Goal: Check status: Check status

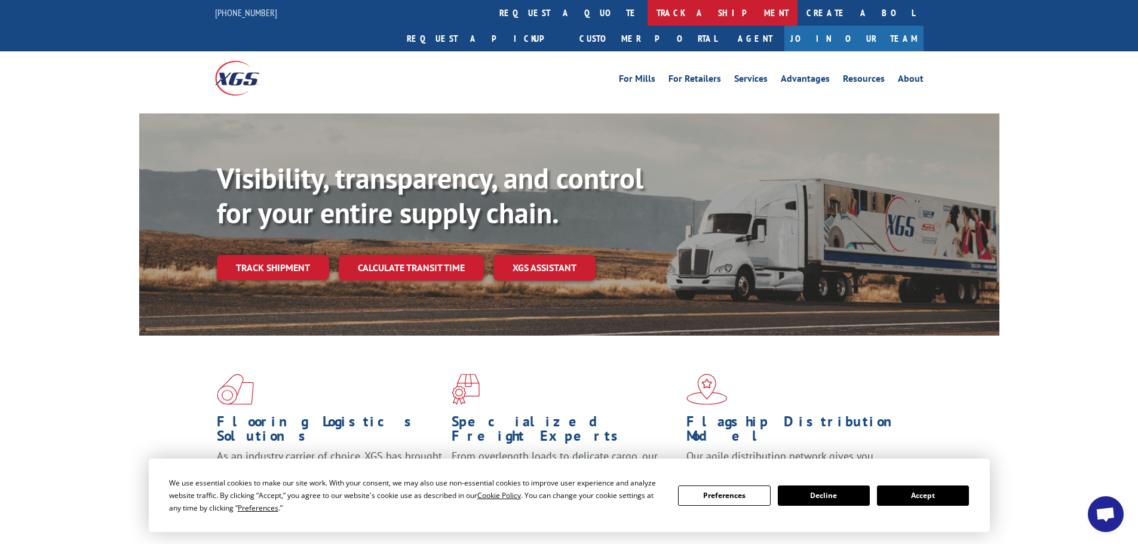
click at [647, 15] on link "track a shipment" at bounding box center [722, 13] width 150 height 26
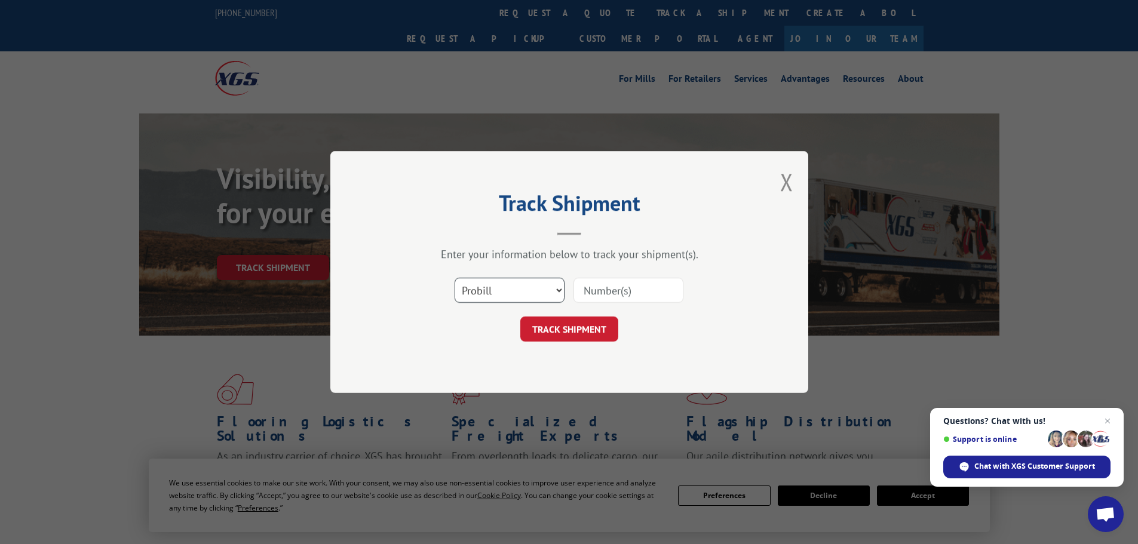
click at [490, 291] on select "Select category... Probill BOL PO" at bounding box center [509, 290] width 110 height 25
select select "bol"
click at [454, 278] on select "Select category... Probill BOL PO" at bounding box center [509, 290] width 110 height 25
click at [564, 302] on div "Select category... Probill BOL PO" at bounding box center [569, 290] width 358 height 39
click at [585, 295] on input at bounding box center [628, 290] width 110 height 25
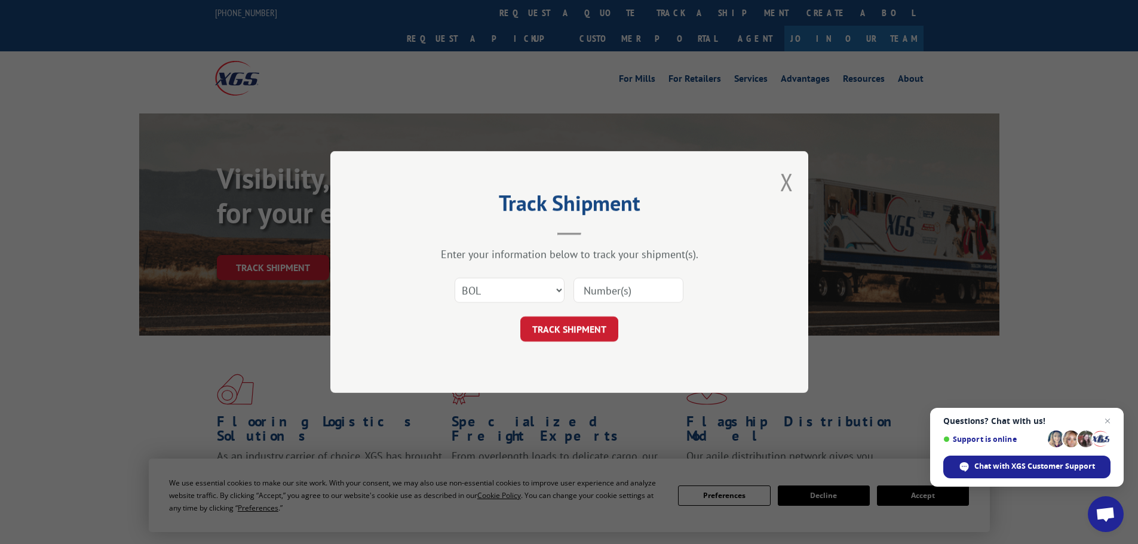
paste input "5618838"
type input "5618838"
click at [585, 329] on button "TRACK SHIPMENT" at bounding box center [569, 329] width 98 height 25
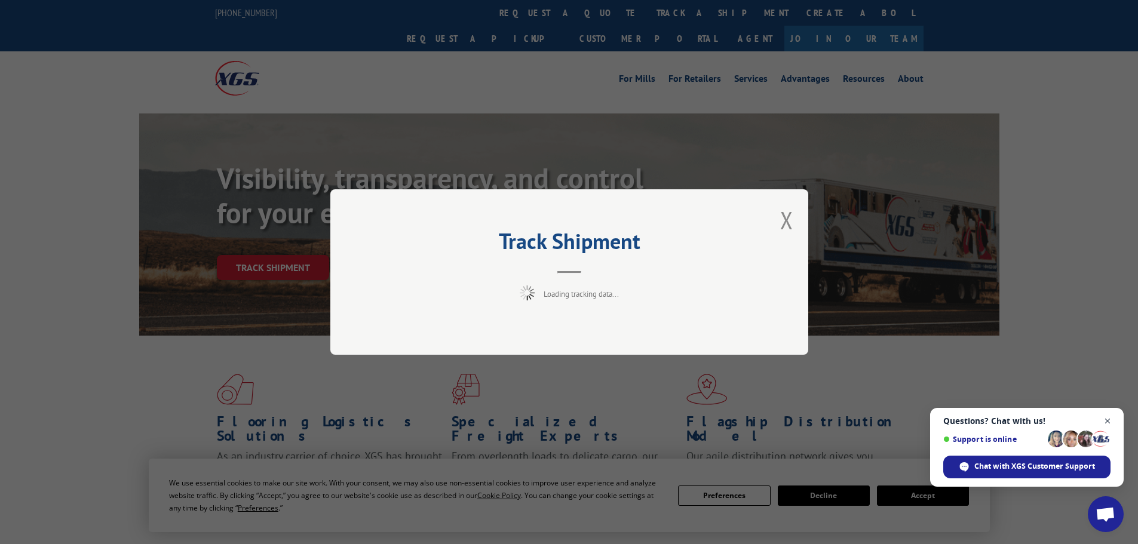
click at [1110, 422] on span "Close chat" at bounding box center [1107, 421] width 15 height 15
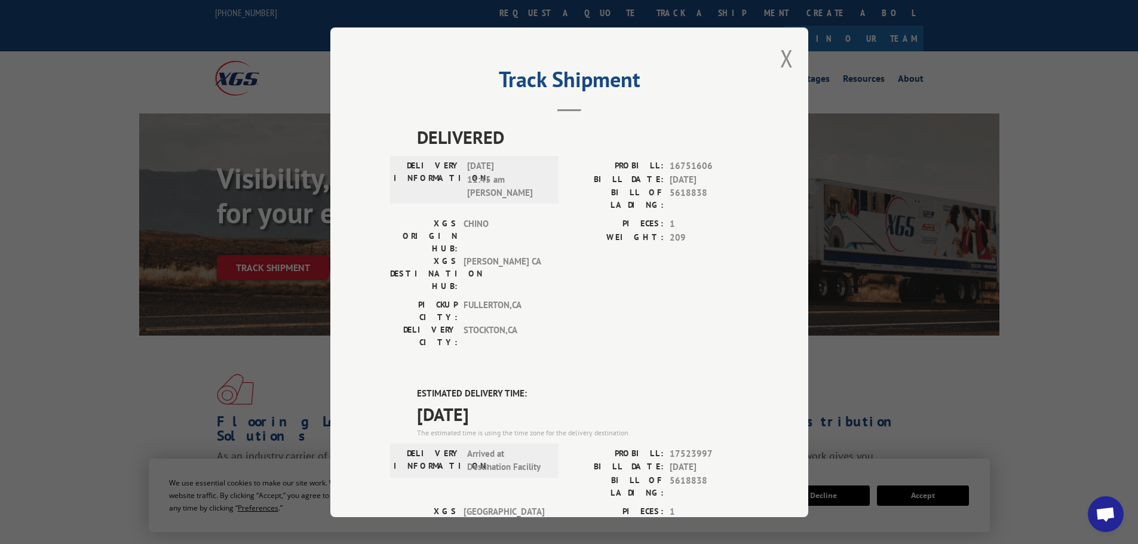
click at [145, 333] on div "Track Shipment DELIVERED DELIVERY INFORMATION: [DATE] 11:45 am [PERSON_NAME]: 1…" at bounding box center [569, 272] width 1138 height 544
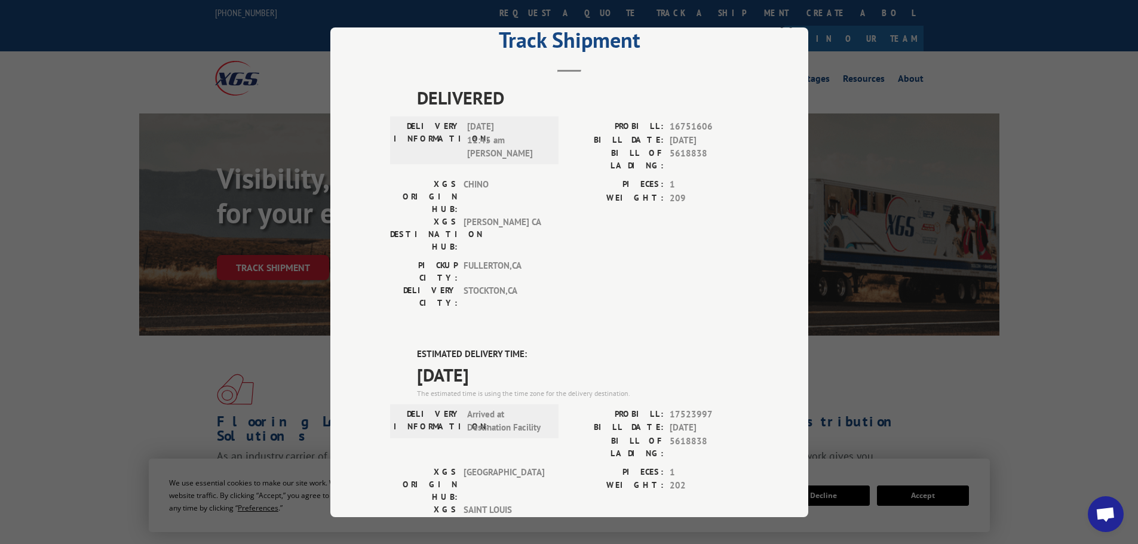
scroll to position [60, 0]
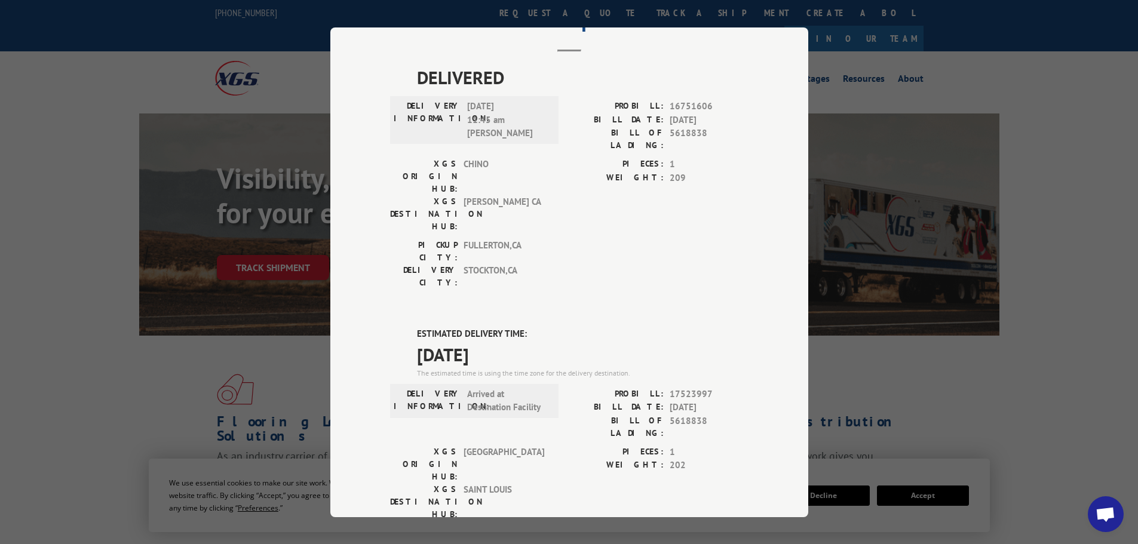
click at [172, 342] on div "Track Shipment DELIVERED DELIVERY INFORMATION: [DATE] 11:45 am [PERSON_NAME]: 1…" at bounding box center [569, 272] width 1138 height 544
